Goal: Task Accomplishment & Management: Manage account settings

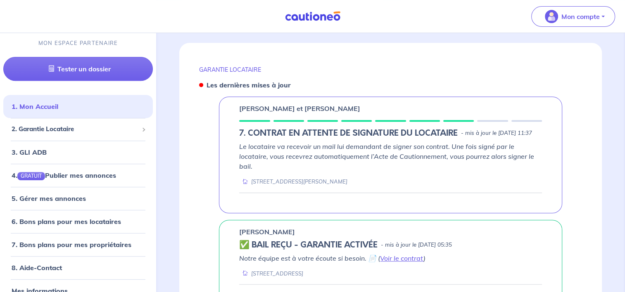
scroll to position [372, 0]
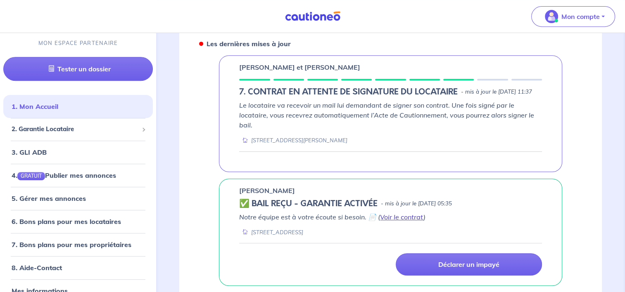
click at [402, 215] on link "Voir le contrat" at bounding box center [401, 217] width 43 height 8
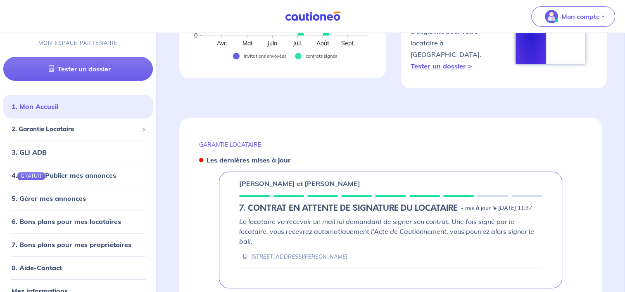
scroll to position [254, 0]
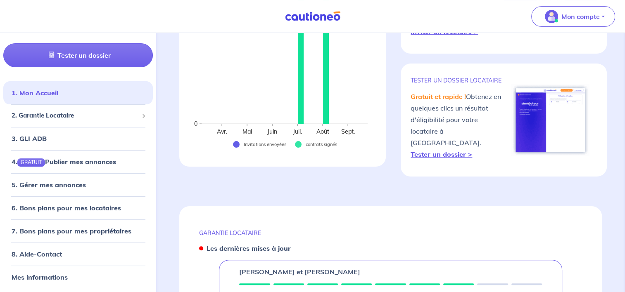
scroll to position [165, 0]
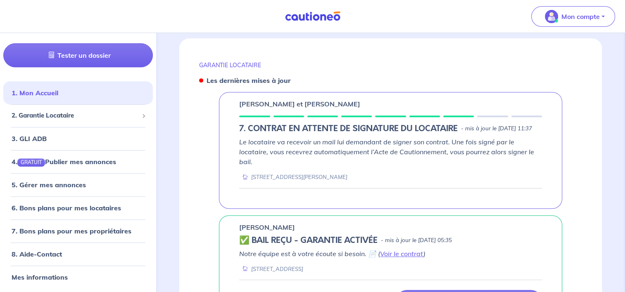
scroll to position [372, 0]
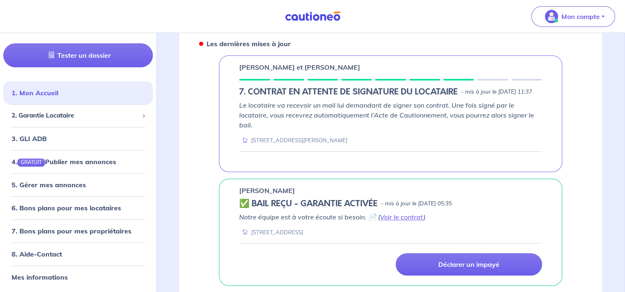
click at [382, 157] on div at bounding box center [390, 157] width 303 height 10
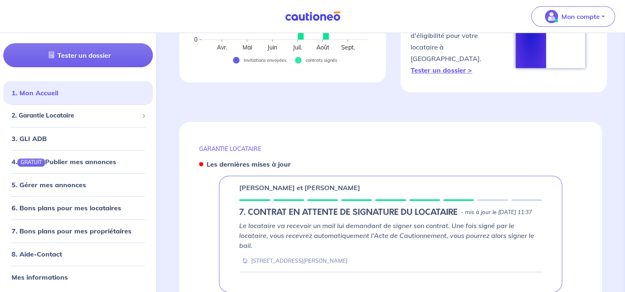
scroll to position [248, 0]
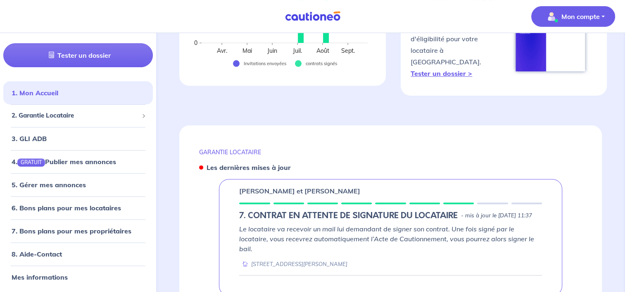
click at [584, 16] on p "Mon compte" at bounding box center [580, 17] width 38 height 10
click at [571, 50] on link "Mes informations" at bounding box center [565, 51] width 67 height 13
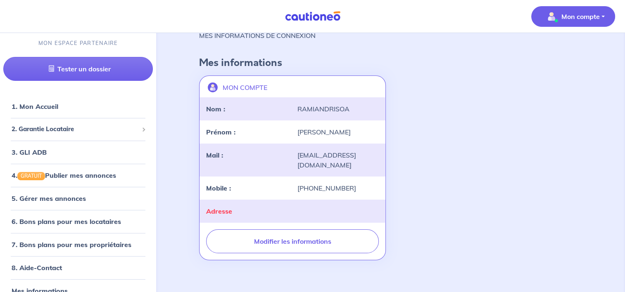
scroll to position [33, 0]
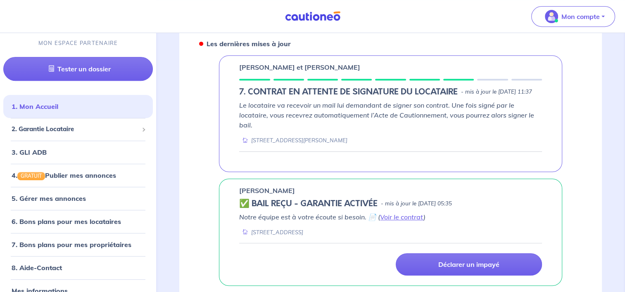
scroll to position [330, 0]
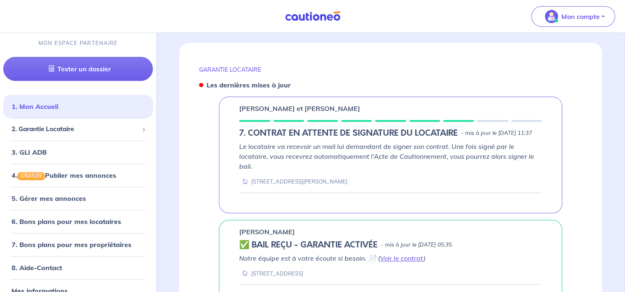
click at [378, 135] on h5 "7. CONTRAT EN ATTENTE DE SIGNATURE DU LOCATAIRE" at bounding box center [348, 133] width 219 height 10
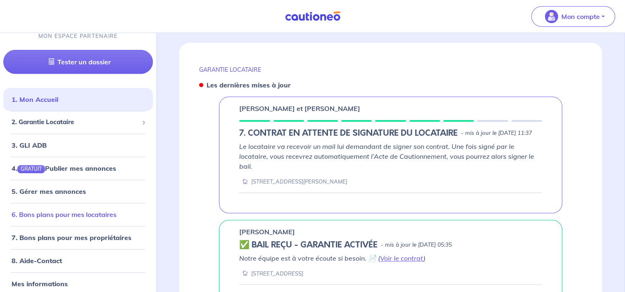
scroll to position [14, 0]
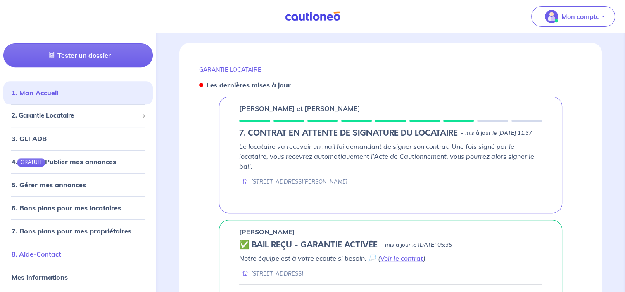
click at [48, 257] on link "8. Aide-Contact" at bounding box center [37, 254] width 50 height 8
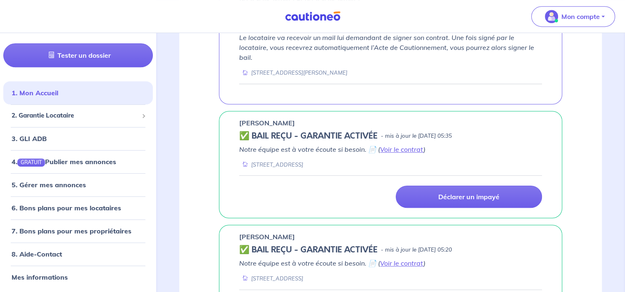
scroll to position [454, 0]
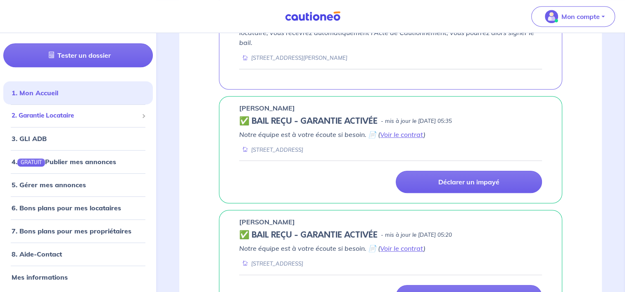
click at [82, 119] on span "2. Garantie Locataire" at bounding box center [75, 116] width 127 height 10
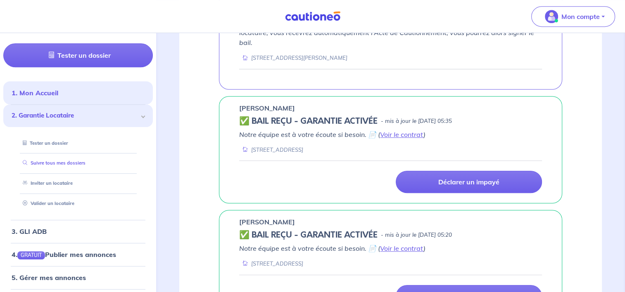
click at [54, 165] on link "Suivre tous mes dossiers" at bounding box center [52, 163] width 66 height 6
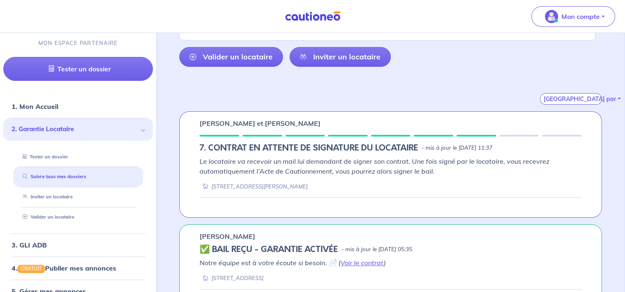
scroll to position [124, 0]
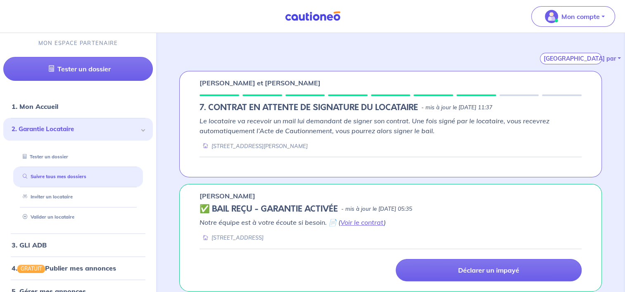
click at [359, 137] on div "Le locataire va recevoir un mail lui demandant de signer son contrat. Une fois …" at bounding box center [391, 133] width 382 height 34
click at [299, 133] on em "Le locataire va recevoir un mail lui demandant de signer son contrat. Une fois …" at bounding box center [375, 126] width 350 height 18
click at [263, 79] on p "[PERSON_NAME] et [PERSON_NAME]" at bounding box center [260, 83] width 121 height 10
click at [245, 99] on div "Jennifer Esteban et Brian Aliout 7. CONTRAT EN ATTENTE DE SIGNATURE DU LOCATAIR…" at bounding box center [390, 124] width 423 height 107
click at [380, 106] on h5 "7. CONTRAT EN ATTENTE DE SIGNATURE DU LOCATAIRE" at bounding box center [309, 108] width 219 height 10
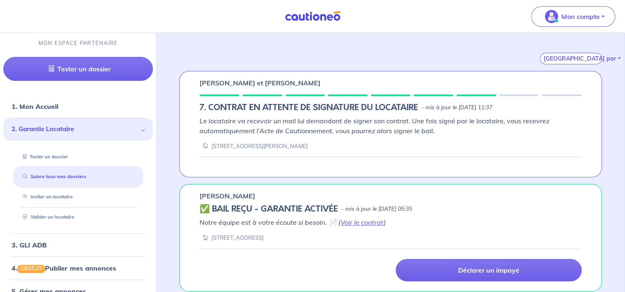
click at [489, 115] on div "Jennifer Esteban et Brian Aliout 7. CONTRAT EN ATTENTE DE SIGNATURE DU LOCATAIR…" at bounding box center [390, 124] width 423 height 107
click at [492, 105] on p "- mis à jour le [DATE] 11:37" at bounding box center [456, 108] width 71 height 8
click at [516, 93] on div "Jennifer Esteban et Brian Aliout 7. CONTRAT EN ATTENTE DE SIGNATURE DU LOCATAIR…" at bounding box center [390, 124] width 423 height 107
click at [347, 124] on em "Le locataire va recevoir un mail lui demandant de signer son contrat. Une fois …" at bounding box center [375, 126] width 350 height 18
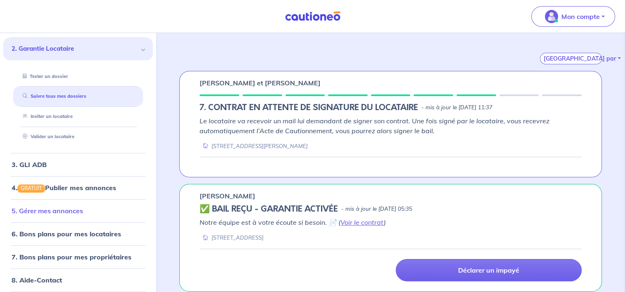
scroll to position [107, 0]
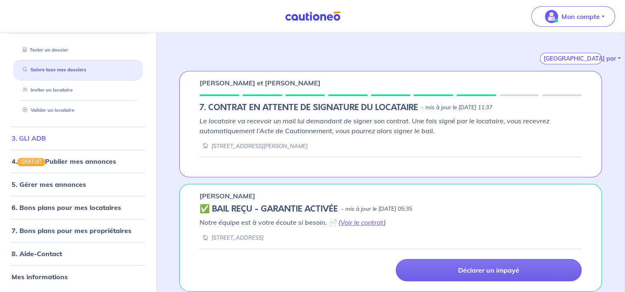
click at [41, 135] on link "3. GLI ADB" at bounding box center [29, 138] width 34 height 8
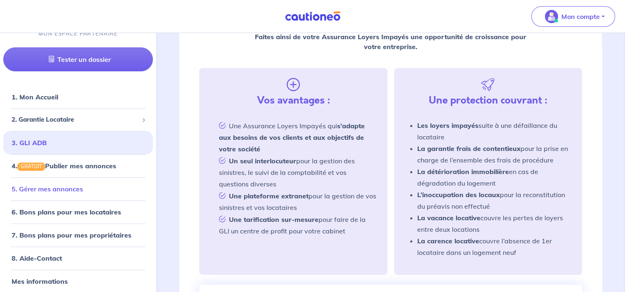
scroll to position [14, 0]
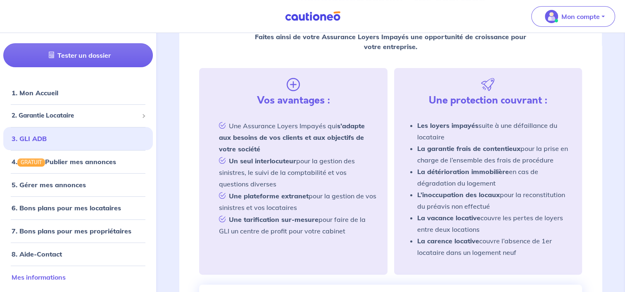
click at [61, 277] on link "Mes informations" at bounding box center [39, 277] width 54 height 8
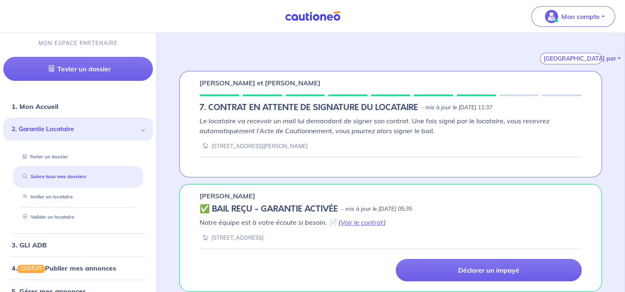
scroll to position [83, 0]
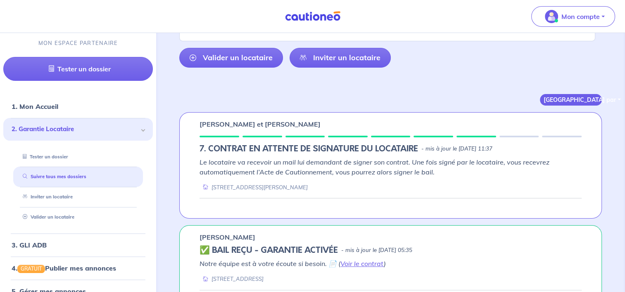
click at [587, 97] on button "Trier par" at bounding box center [571, 100] width 62 height 12
click at [541, 159] on em "Le locataire va recevoir un mail lui demandant de signer son contrat. Une fois …" at bounding box center [375, 167] width 350 height 18
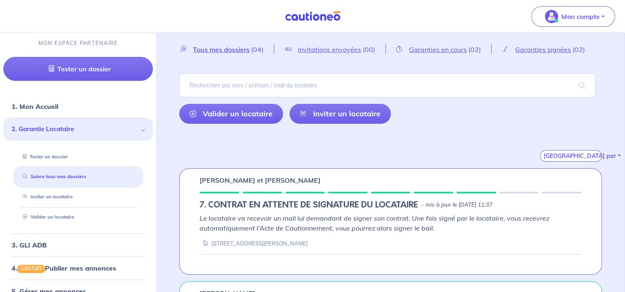
scroll to position [41, 0]
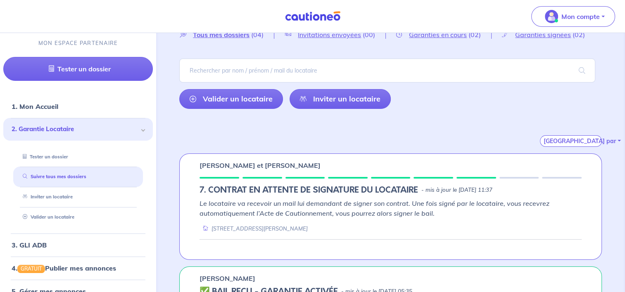
click at [337, 234] on div "Le locataire va recevoir un mail lui demandant de signer son contrat. Une fois …" at bounding box center [391, 224] width 382 height 51
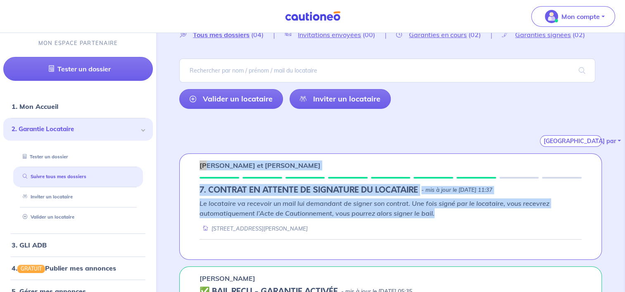
drag, startPoint x: 351, startPoint y: 228, endPoint x: 196, endPoint y: 160, distance: 169.1
click at [196, 160] on div "Jennifer Esteban et Brian Aliout 7. CONTRAT EN ATTENTE DE SIGNATURE DU LOCATAIR…" at bounding box center [390, 207] width 423 height 107
drag, startPoint x: 196, startPoint y: 160, endPoint x: 192, endPoint y: 166, distance: 6.5
click at [192, 166] on div "Jennifer Esteban et Brian Aliout 7. CONTRAT EN ATTENTE DE SIGNATURE DU LOCATAIR…" at bounding box center [390, 207] width 423 height 107
click at [259, 178] on div "Jennifer Esteban et Brian Aliout 7. CONTRAT EN ATTENTE DE SIGNATURE DU LOCATAIR…" at bounding box center [390, 207] width 423 height 107
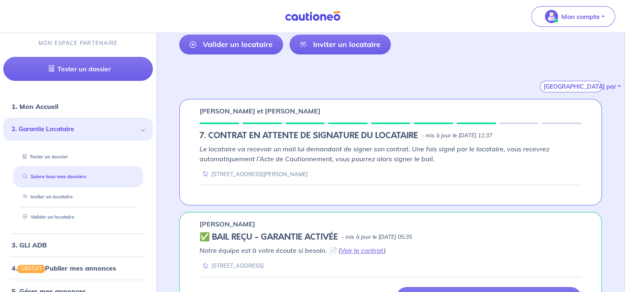
scroll to position [83, 0]
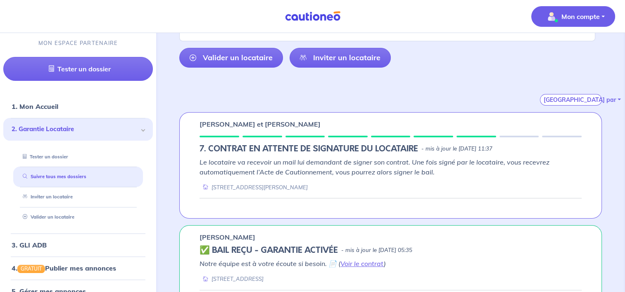
click at [587, 16] on p "Mon compte" at bounding box center [580, 17] width 38 height 10
click at [562, 43] on div "Mes informations Me déconnecter" at bounding box center [565, 61] width 74 height 54
click at [561, 48] on link "Mes informations" at bounding box center [565, 51] width 67 height 13
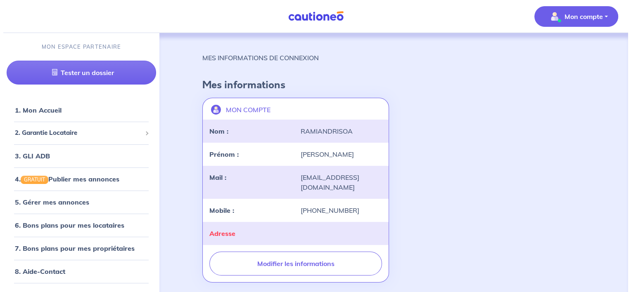
scroll to position [33, 0]
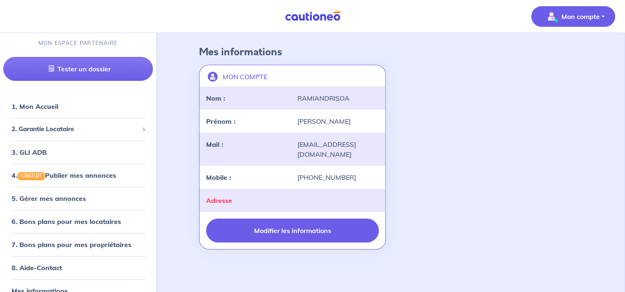
click at [328, 223] on button "Modifier les informations" at bounding box center [292, 231] width 172 height 24
select select "FR"
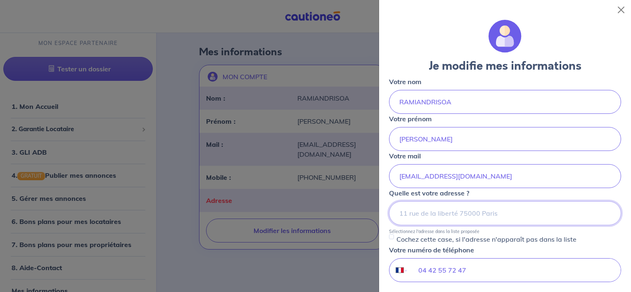
scroll to position [83, 0]
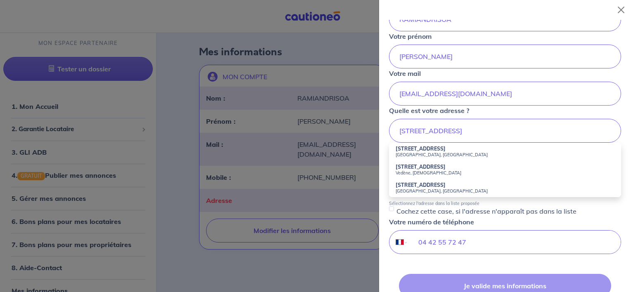
click at [429, 153] on small "Istres, France" at bounding box center [505, 155] width 219 height 6
type input "14 Chemin de Capeau, Istres, France"
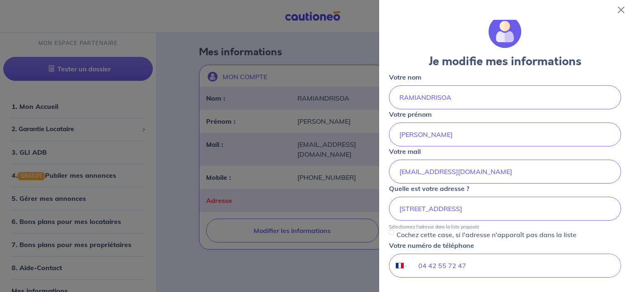
scroll to position [0, 0]
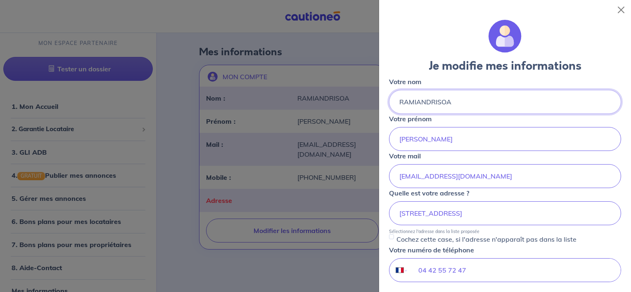
drag, startPoint x: 464, startPoint y: 102, endPoint x: 374, endPoint y: 102, distance: 90.1
click at [374, 102] on body "Mon compte MON ESPACE PARTENAIRE Tester un dossier 1. Mon Accueil 2. Garantie L…" at bounding box center [315, 130] width 631 height 326
type input "CDC HABITAT"
drag, startPoint x: 459, startPoint y: 139, endPoint x: 346, endPoint y: 134, distance: 113.3
click at [346, 134] on body "Mon compte MON ESPACE PARTENAIRE Tester un dossier 1. Mon Accueil 2. Garantie L…" at bounding box center [315, 130] width 631 height 326
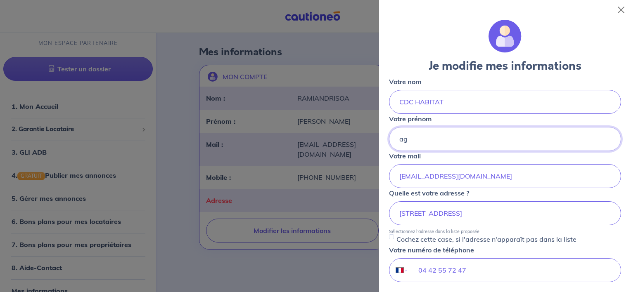
type input "a"
click at [410, 136] on input "ANGENCE ISTRES" at bounding box center [505, 139] width 232 height 24
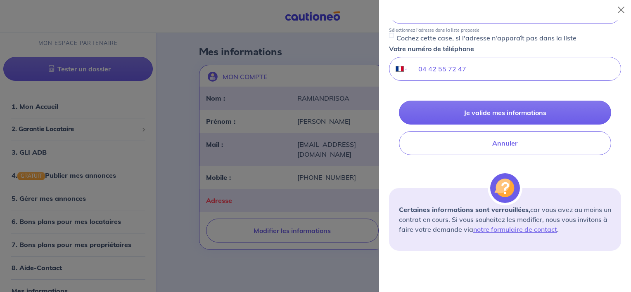
scroll to position [207, 0]
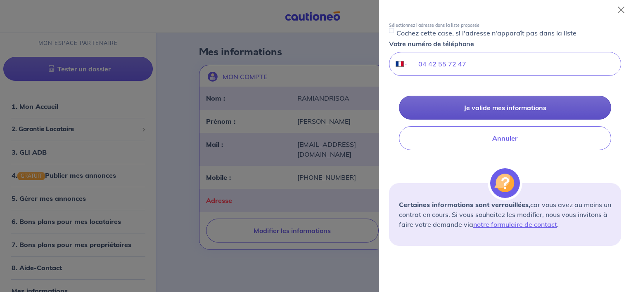
type input "AGENCE ISTRES"
click at [528, 102] on button "Je valide mes informations" at bounding box center [505, 108] width 212 height 24
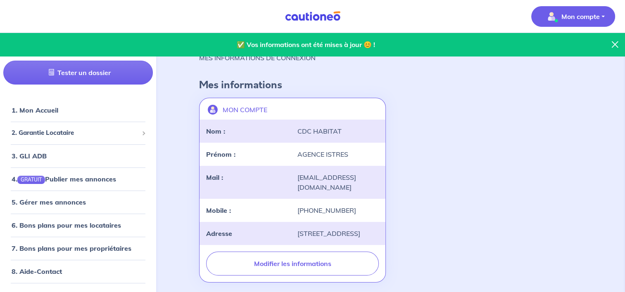
click at [370, 74] on div "✅ Vos informations ont été mises à jour 😊 ! MES INFORMATIONS DE CONNEXION Mes i…" at bounding box center [390, 169] width 423 height 233
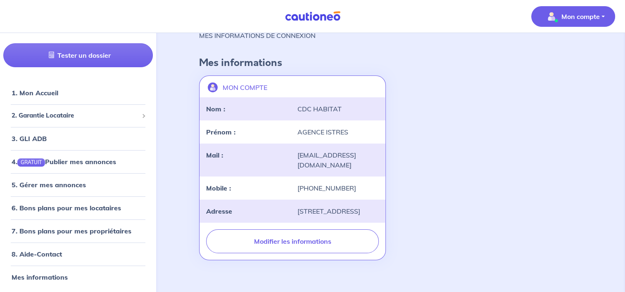
scroll to position [43, 0]
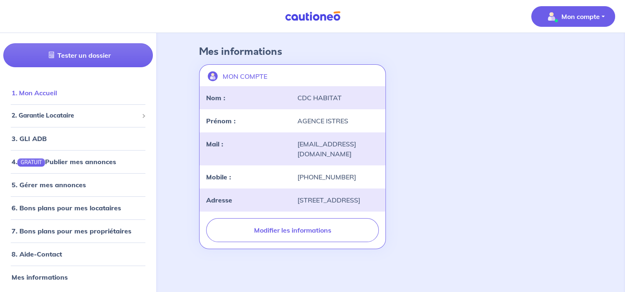
click at [50, 92] on link "1. Mon Accueil" at bounding box center [34, 93] width 45 height 8
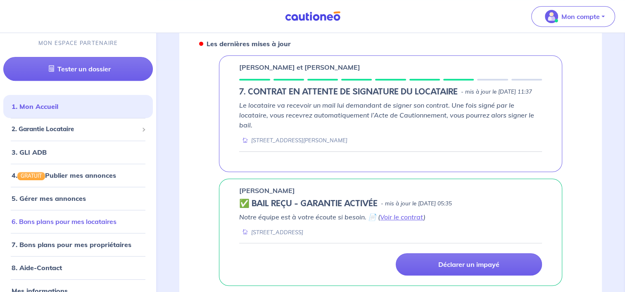
scroll to position [14, 0]
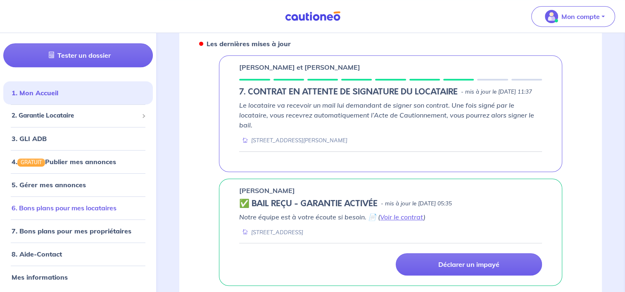
click at [55, 210] on link "6. Bons plans pour mes locataires" at bounding box center [64, 208] width 105 height 8
